Goal: Task Accomplishment & Management: Manage account settings

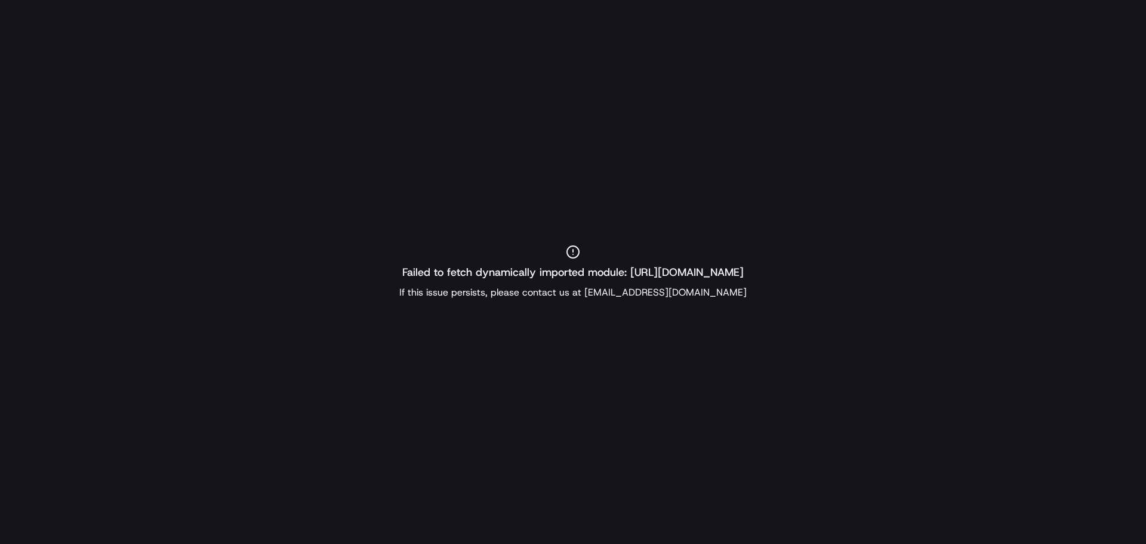
click at [946, 168] on div "Failed to fetch dynamically imported module: [URL][DOMAIN_NAME] If this issue p…" at bounding box center [573, 272] width 1146 height 544
